Goal: Task Accomplishment & Management: Use online tool/utility

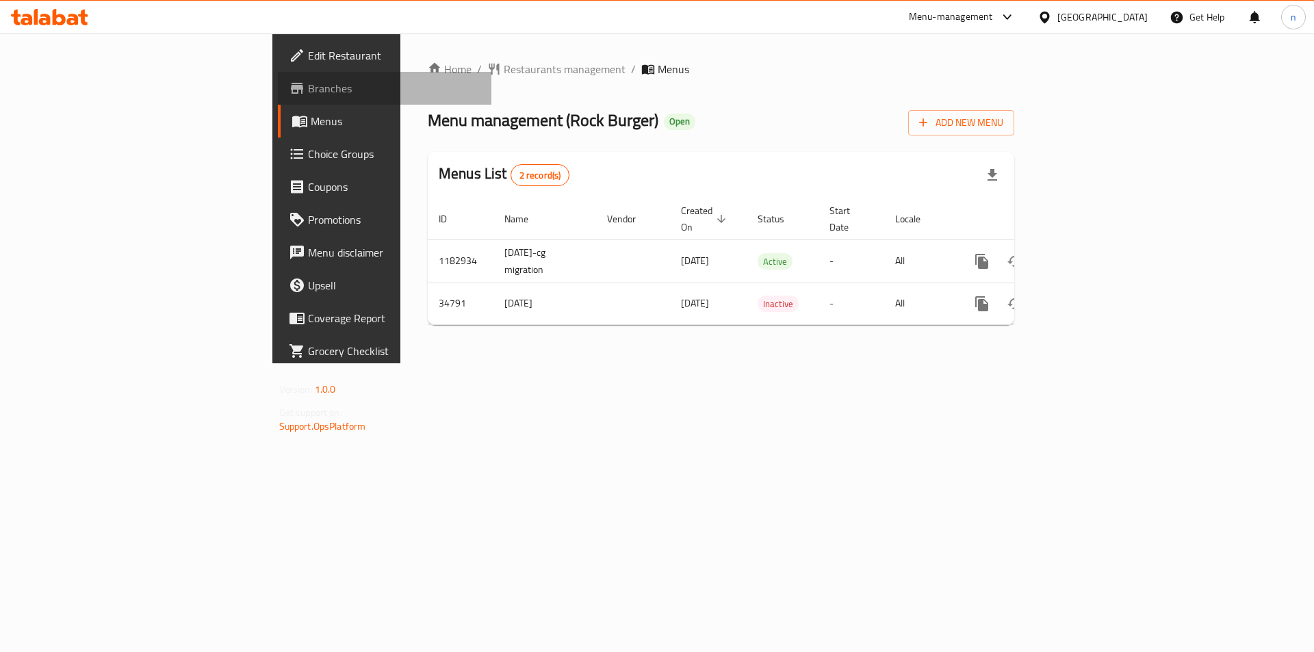
click at [308, 80] on span "Branches" at bounding box center [394, 88] width 173 height 16
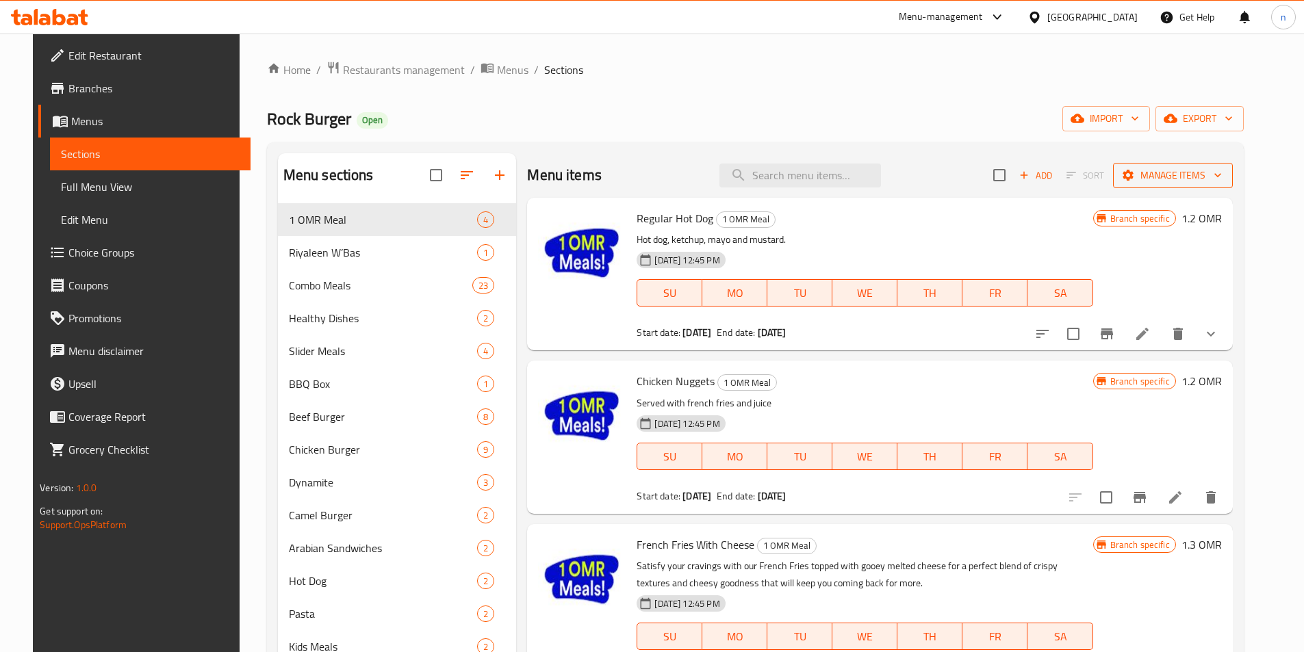
click at [1224, 175] on icon "button" at bounding box center [1218, 175] width 14 height 14
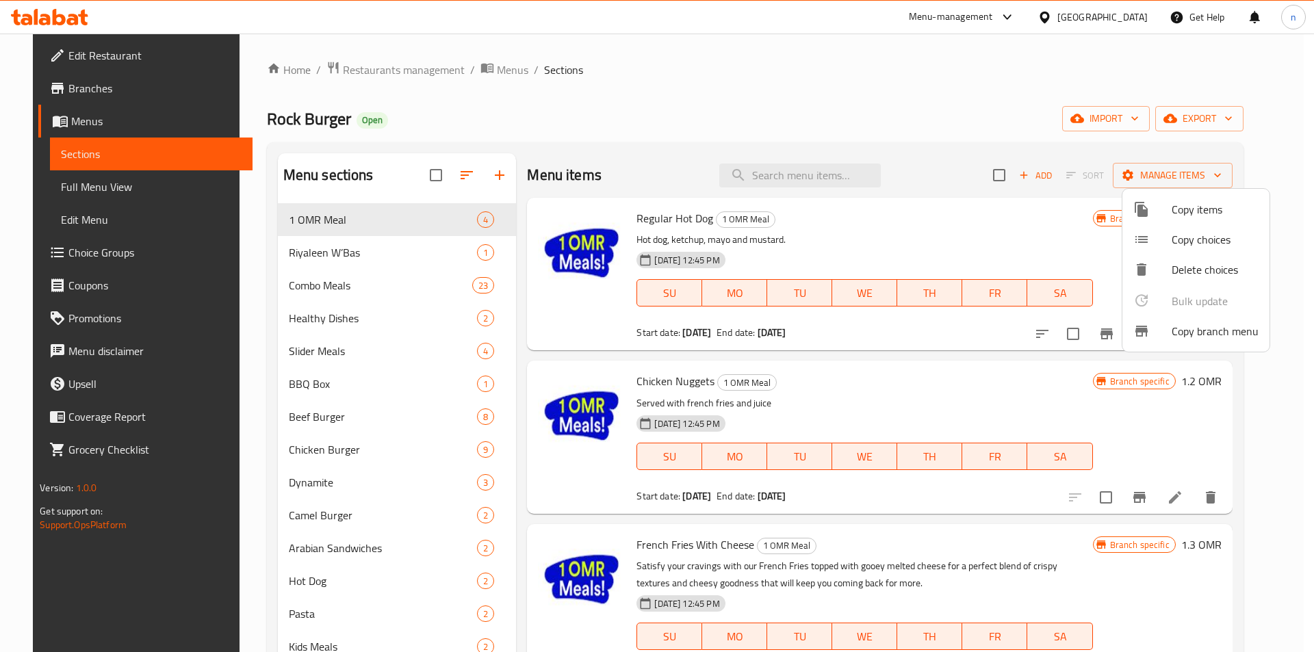
click at [1194, 337] on span "Copy branch menu" at bounding box center [1215, 331] width 87 height 16
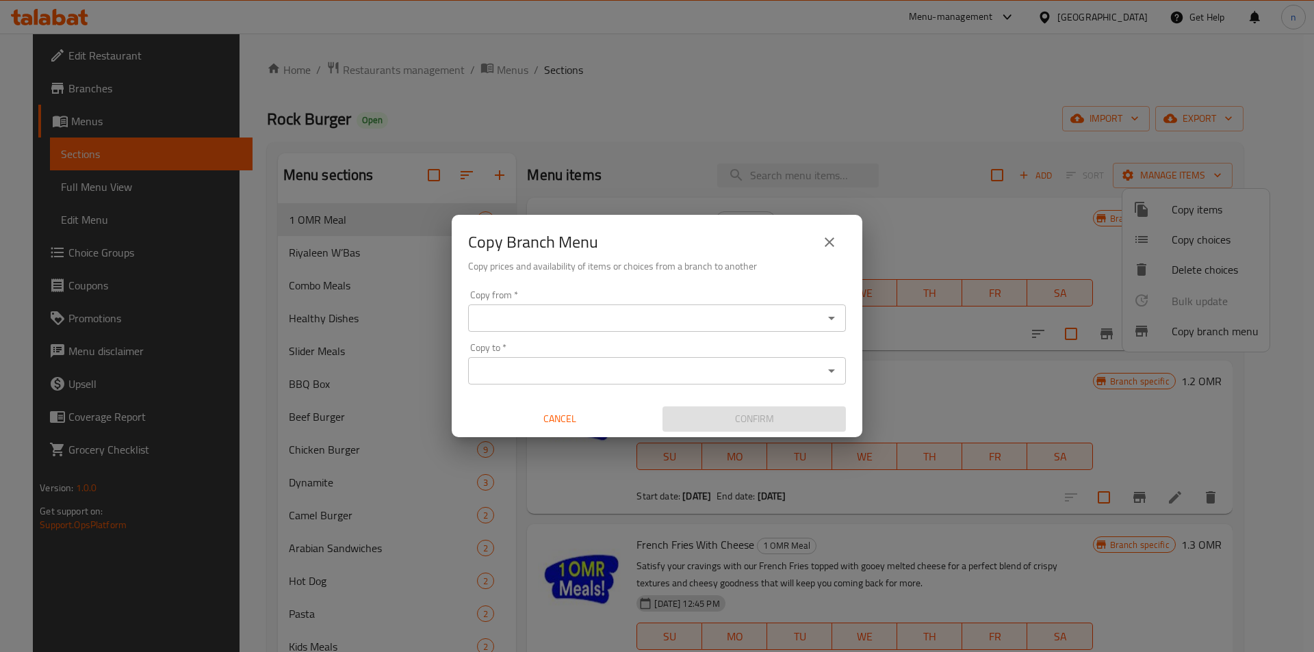
click at [840, 318] on button "Open" at bounding box center [831, 318] width 19 height 19
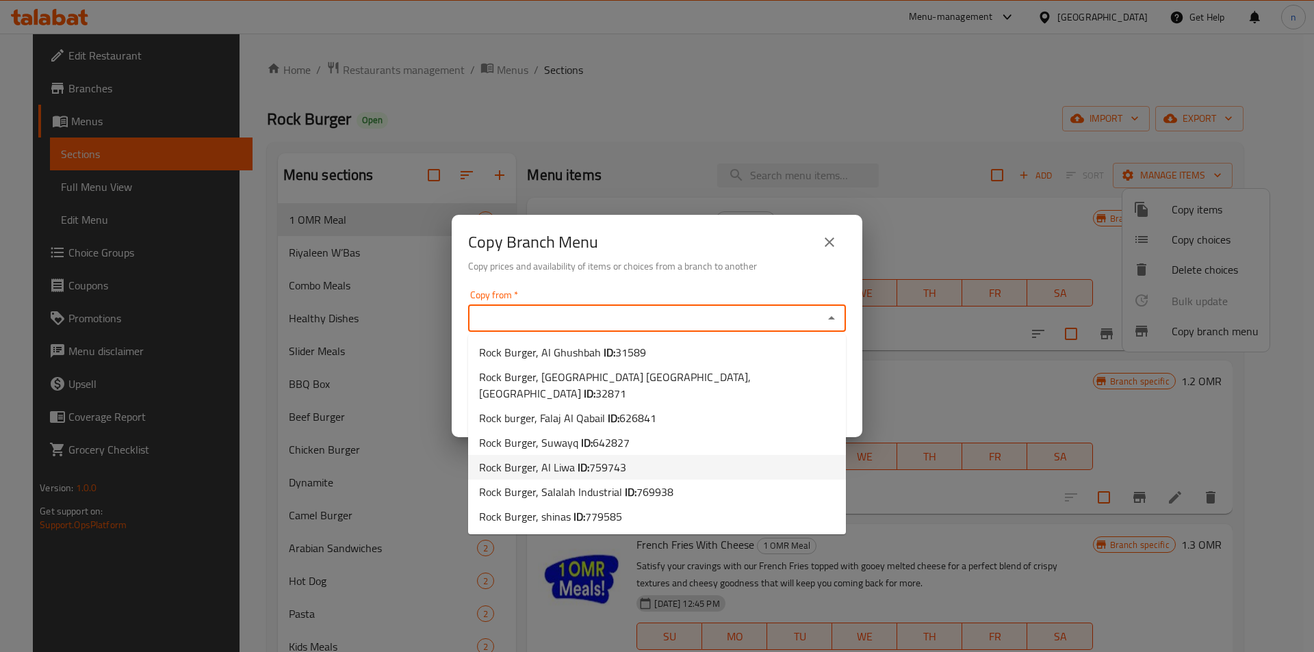
click at [549, 459] on span "Rock Burger, Al Liwa ID: 759743" at bounding box center [552, 467] width 147 height 16
type input "Rock Burger, Al Liwa"
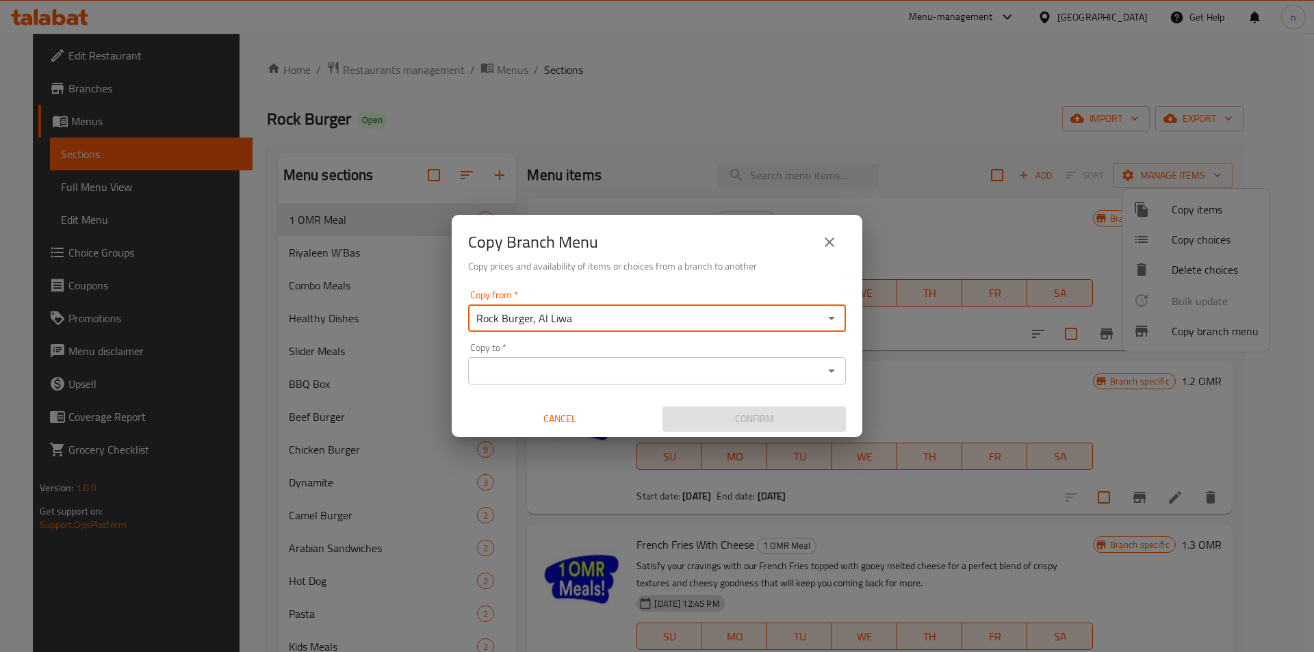
click at [537, 372] on input "Copy to   *" at bounding box center [645, 370] width 347 height 19
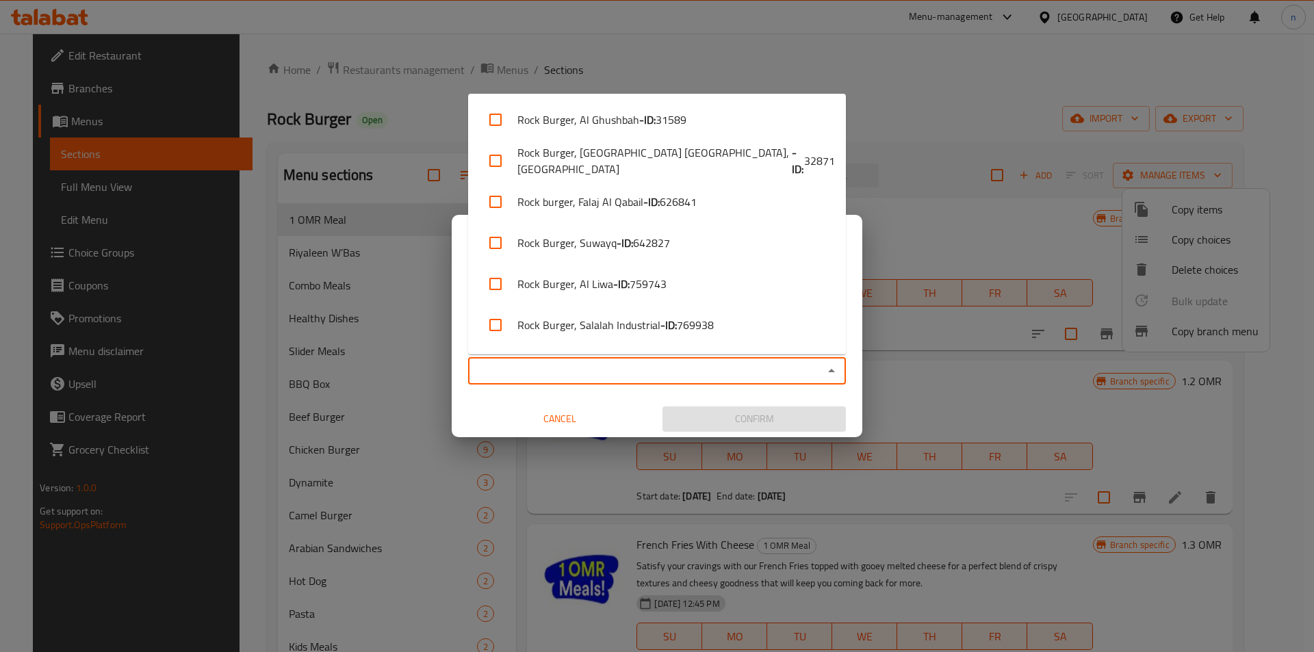
click at [553, 371] on input "Copy to   *" at bounding box center [645, 370] width 347 height 19
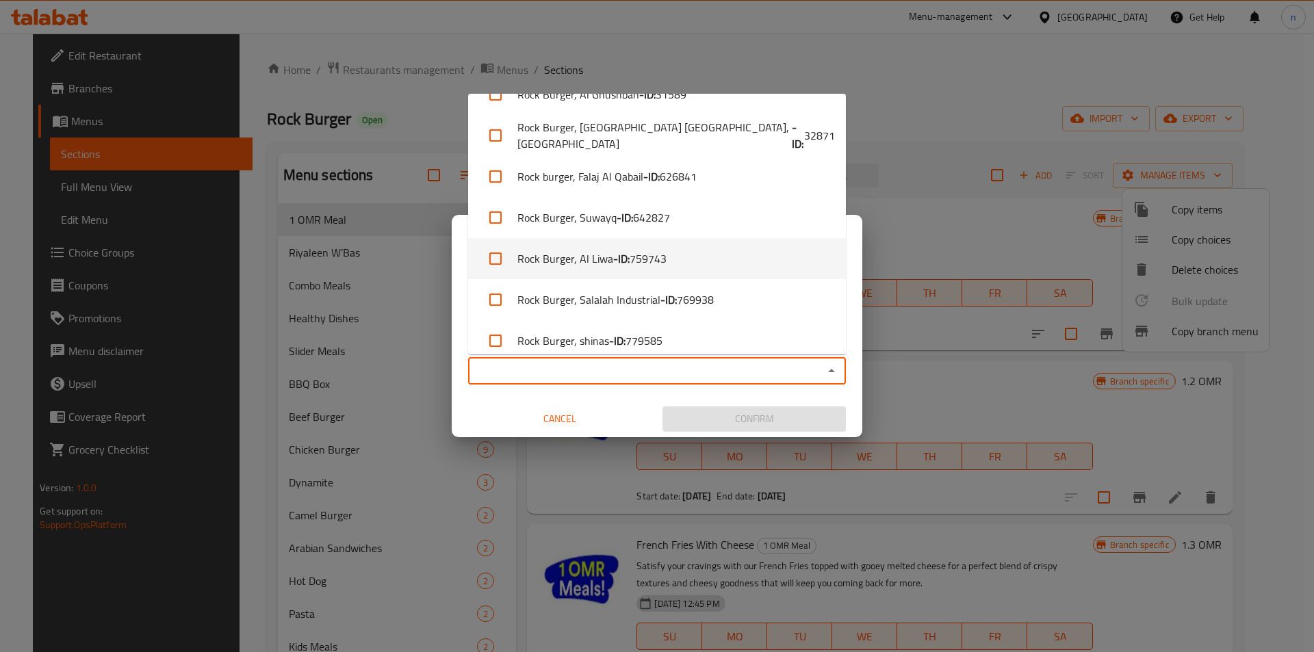
scroll to position [38, 0]
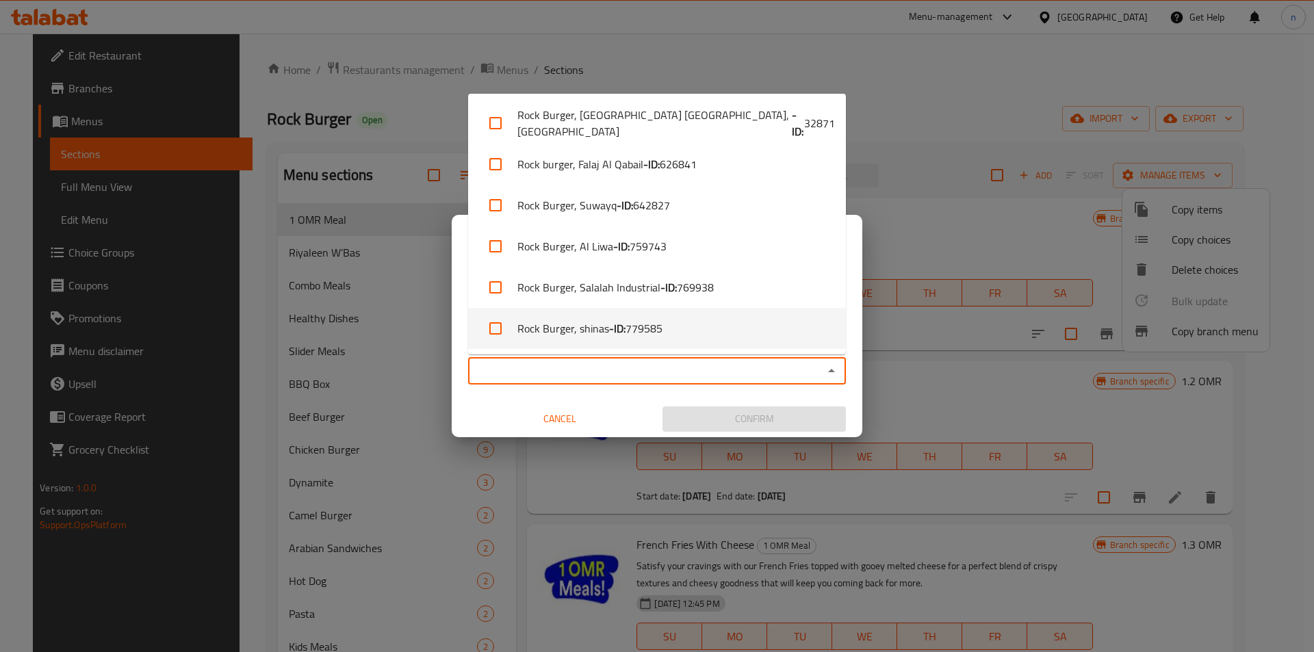
click at [558, 331] on li "Rock Burger, shinas - ID: 779585" at bounding box center [657, 328] width 378 height 41
checkbox input "true"
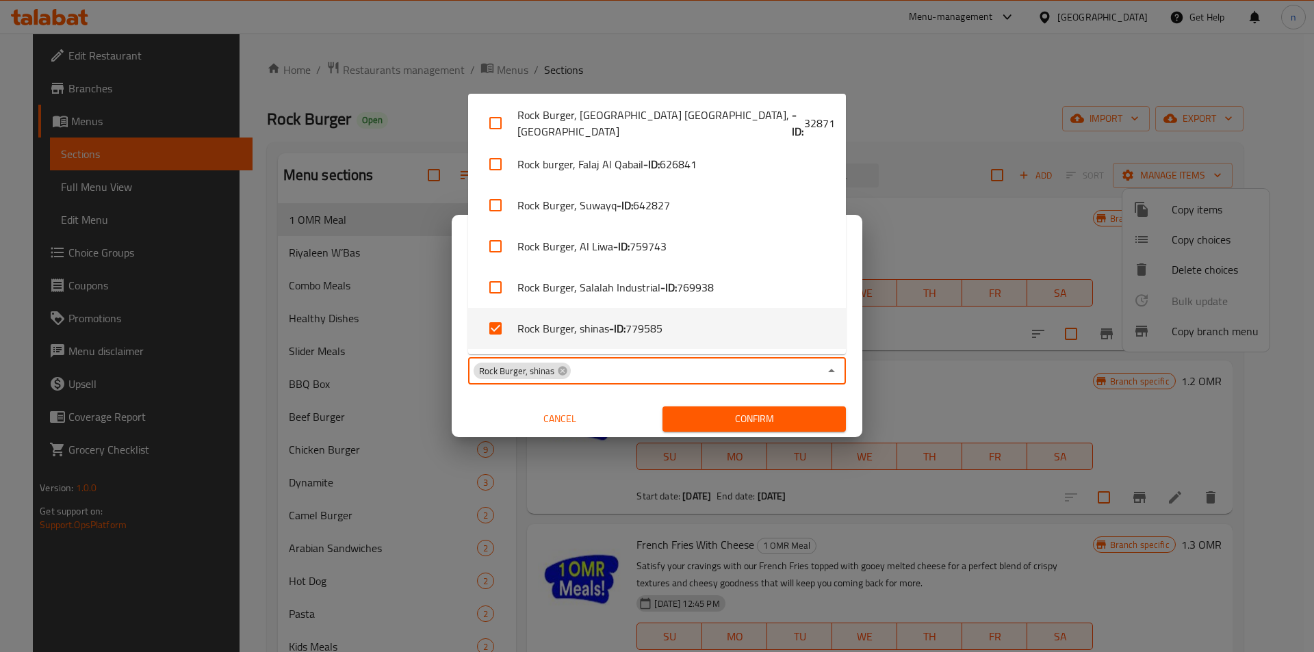
click at [628, 369] on input "Copy to   *" at bounding box center [695, 370] width 247 height 19
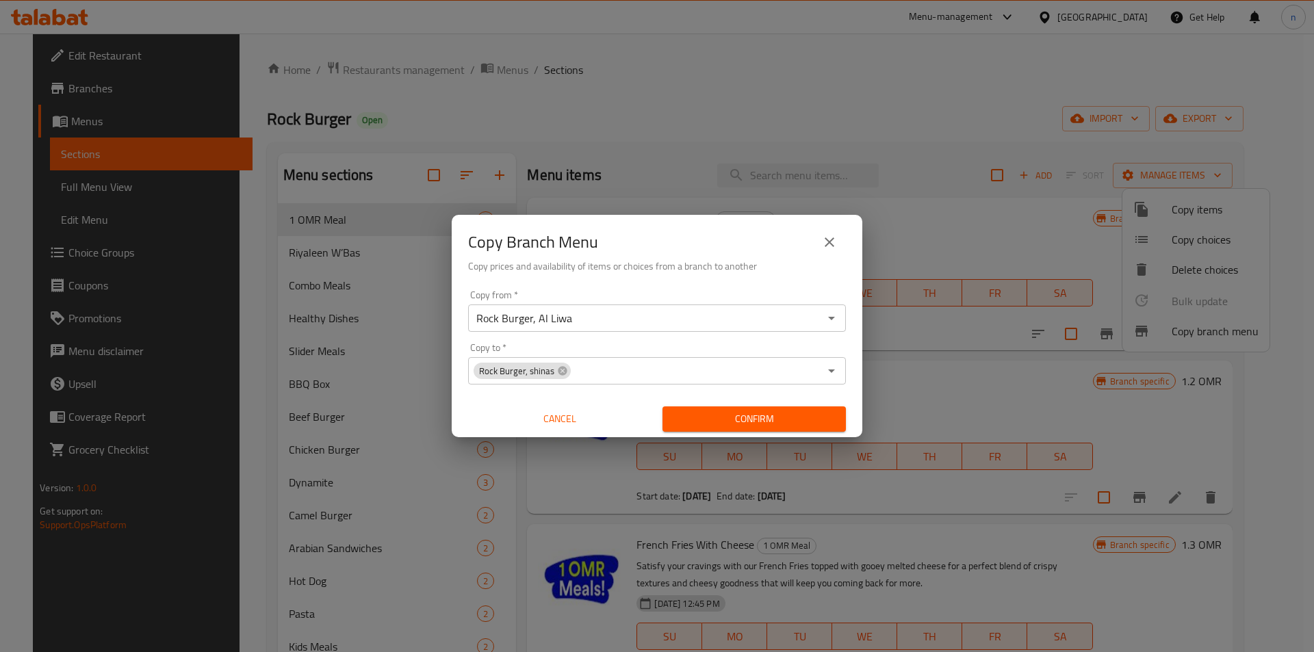
click at [832, 319] on icon "Open" at bounding box center [831, 318] width 7 height 3
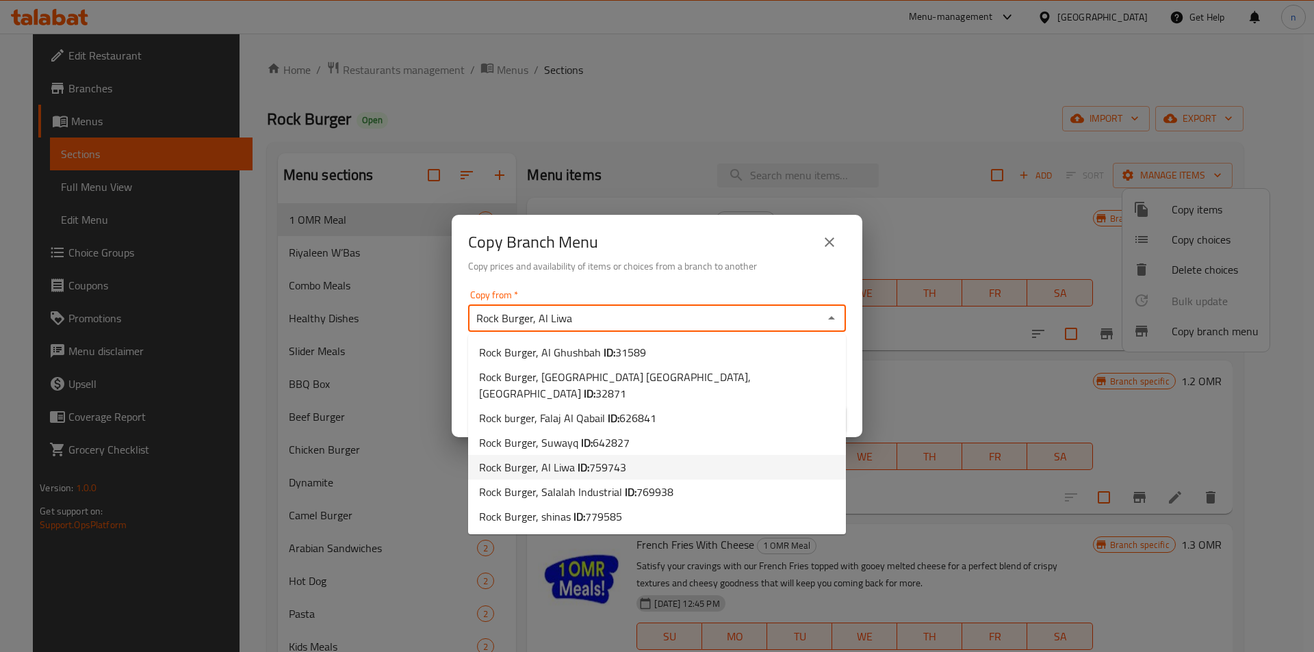
click at [832, 319] on icon "Close" at bounding box center [831, 317] width 7 height 3
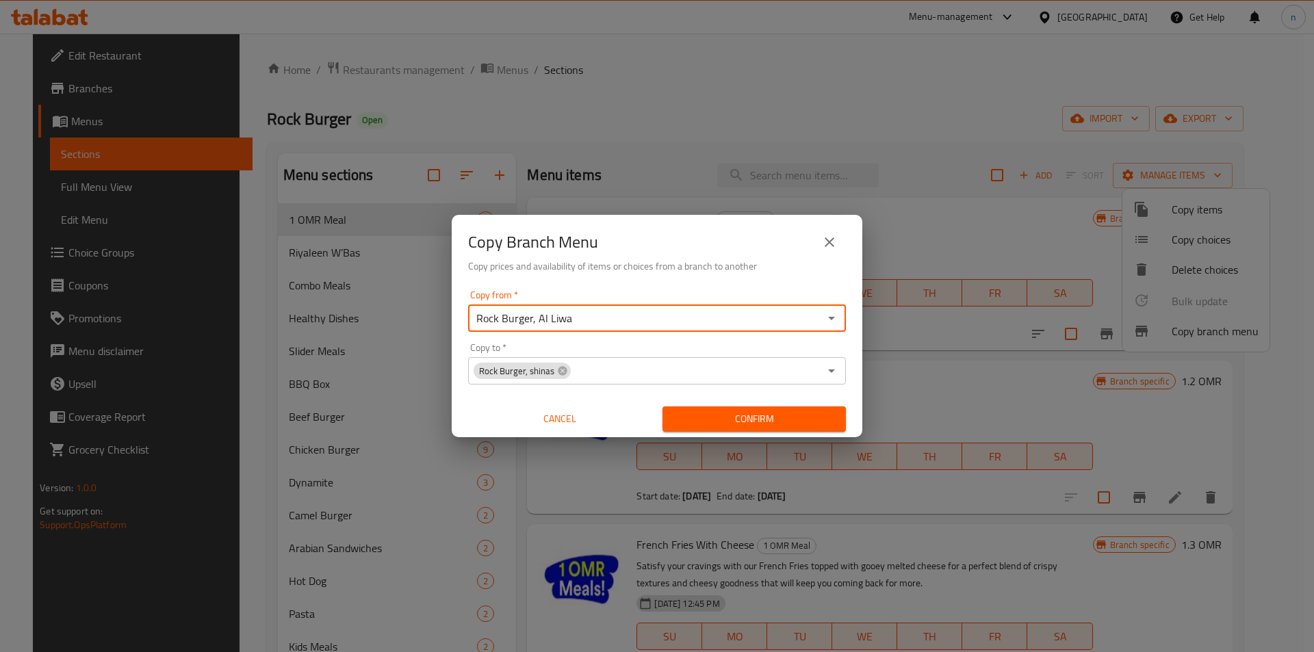
click at [833, 369] on icon "Open" at bounding box center [831, 371] width 16 height 16
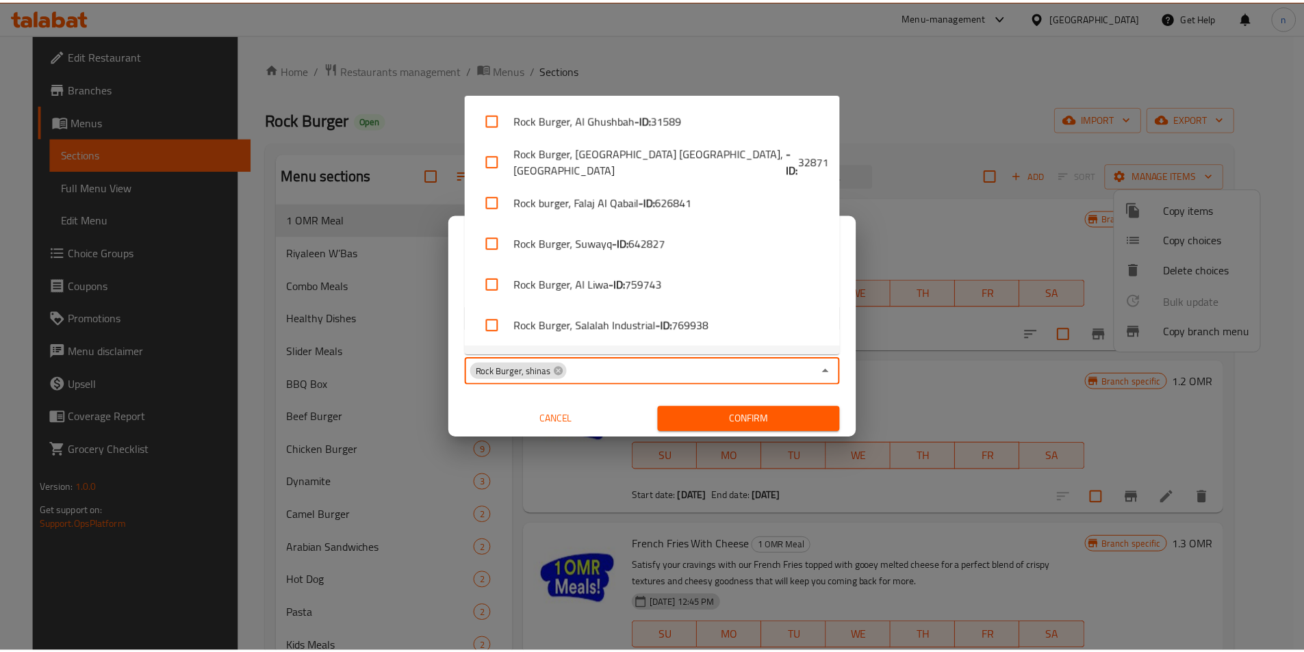
scroll to position [35, 0]
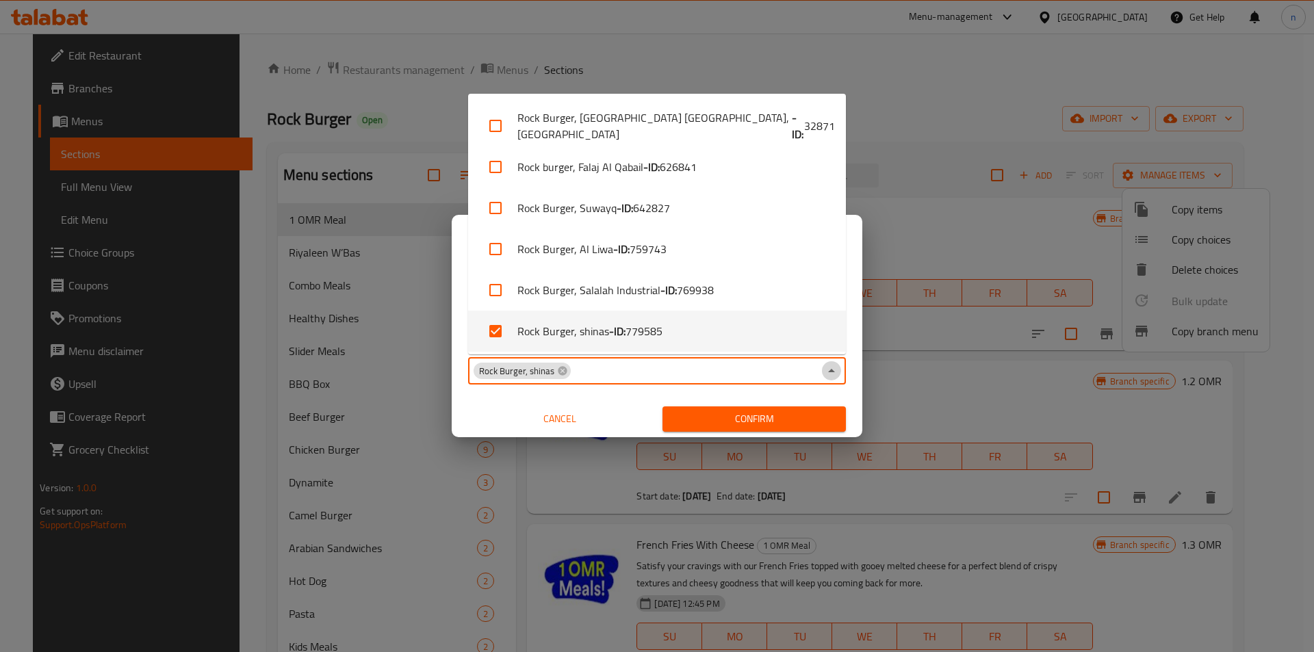
click at [833, 369] on icon "Close" at bounding box center [831, 371] width 16 height 16
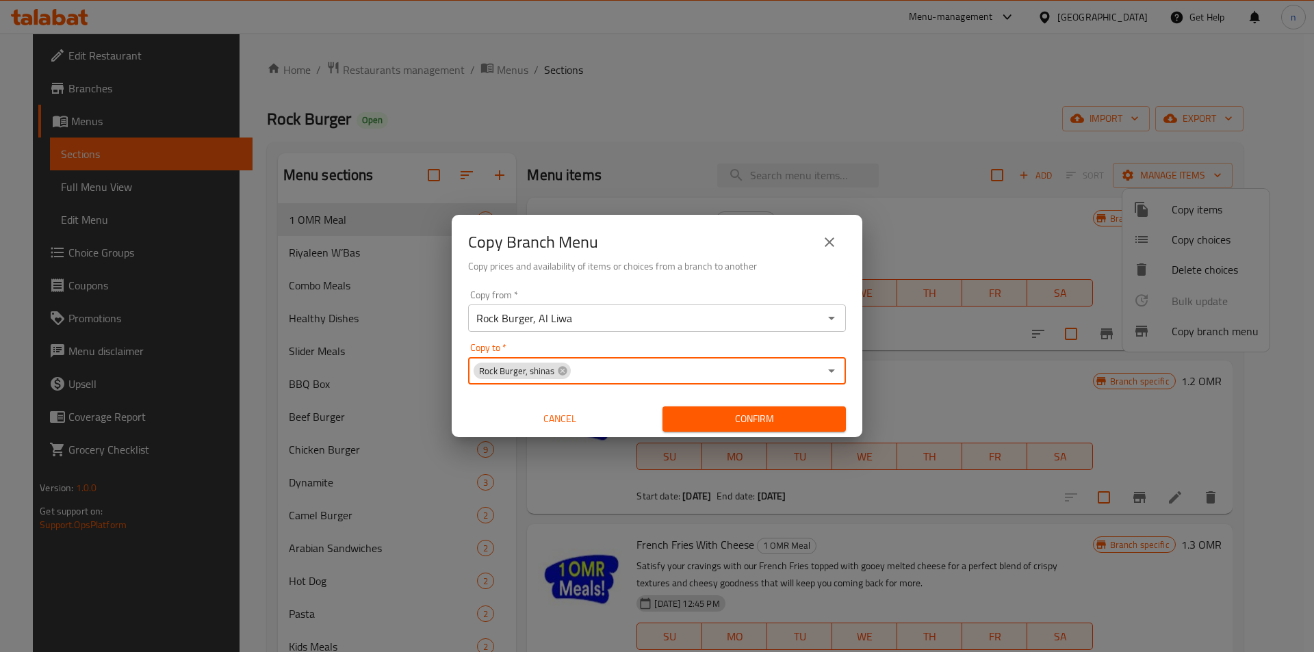
click at [780, 418] on span "Confirm" at bounding box center [754, 419] width 162 height 17
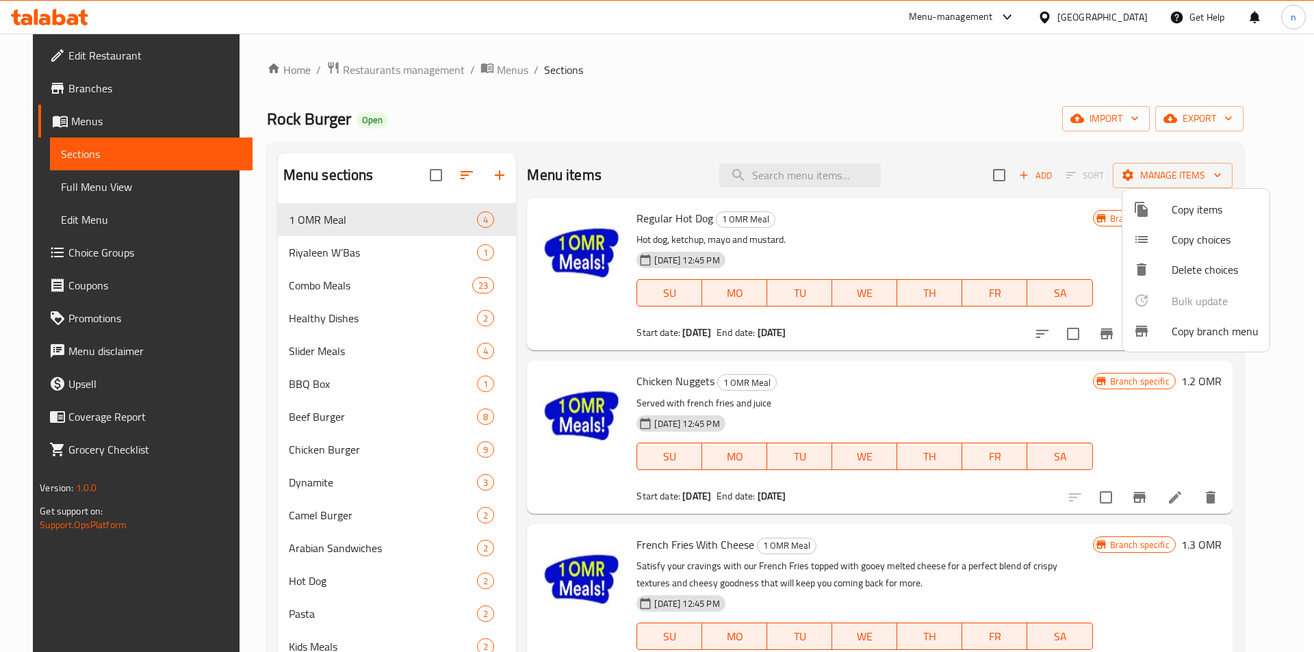
click at [31, 92] on div at bounding box center [657, 326] width 1314 height 652
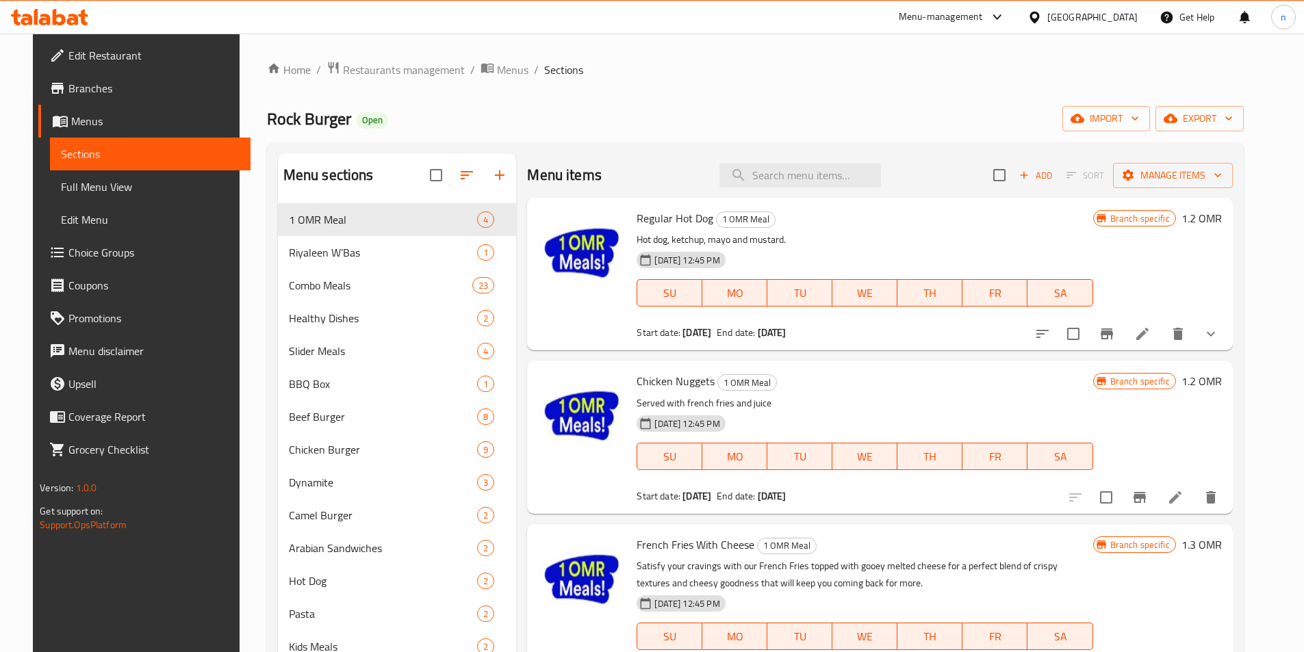
click at [78, 90] on span "Branches" at bounding box center [153, 88] width 171 height 16
